Goal: Find specific page/section: Find specific page/section

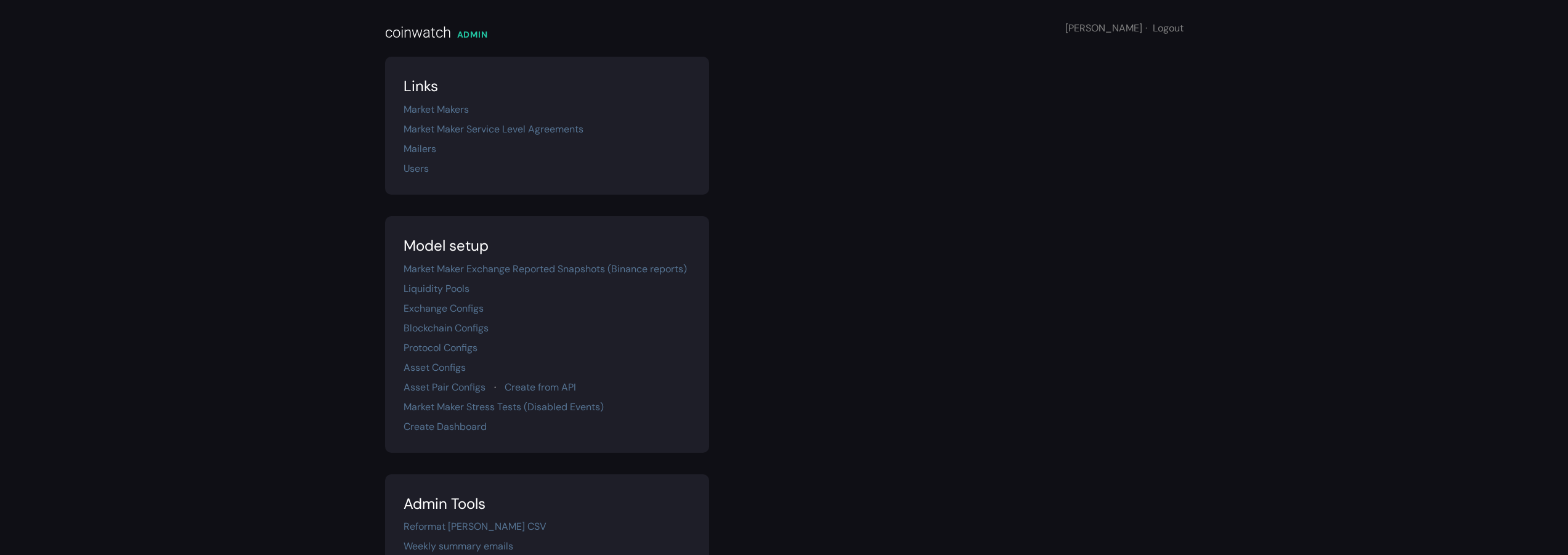
scroll to position [217, 0]
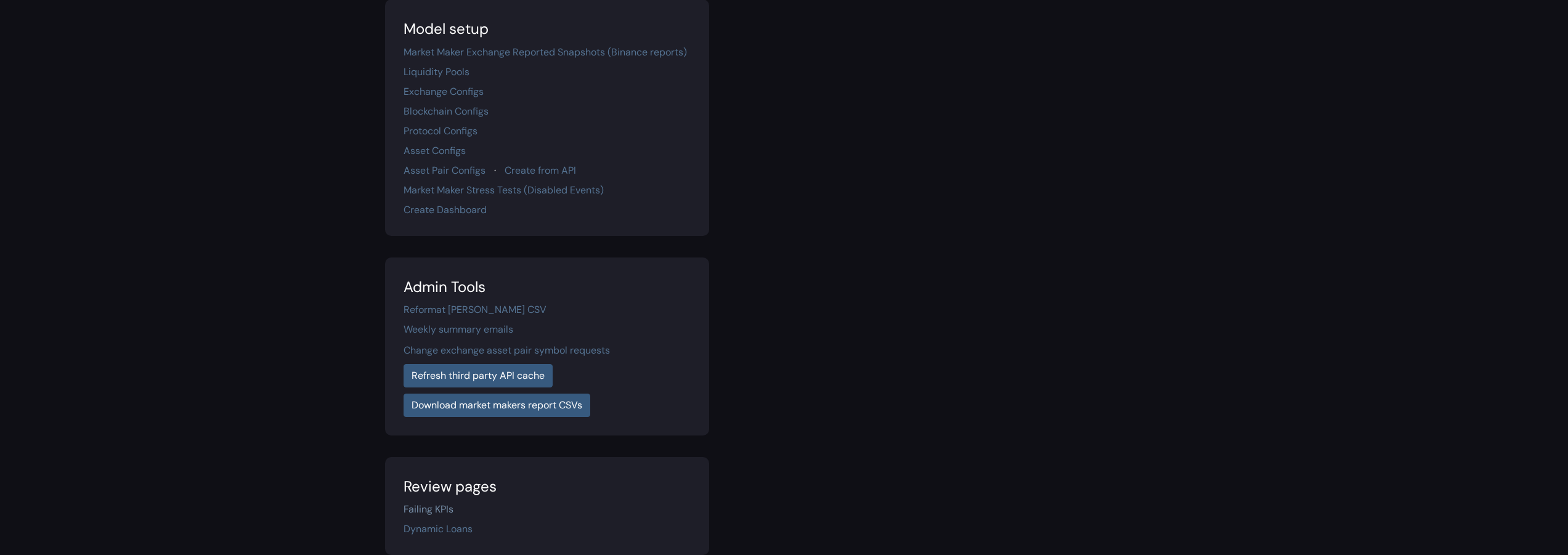
click at [422, 509] on link "Failing KPIs" at bounding box center [429, 509] width 49 height 13
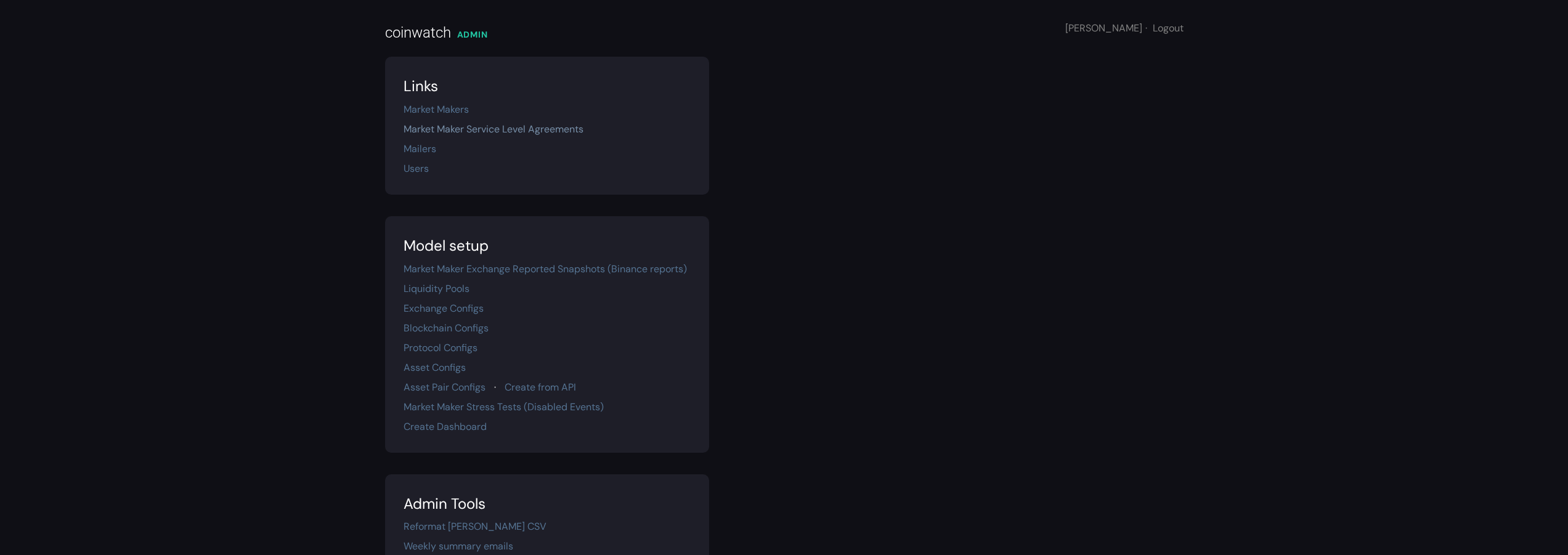
click at [572, 132] on link "Market Maker Service Level Agreements" at bounding box center [494, 129] width 180 height 13
